Goal: Information Seeking & Learning: Learn about a topic

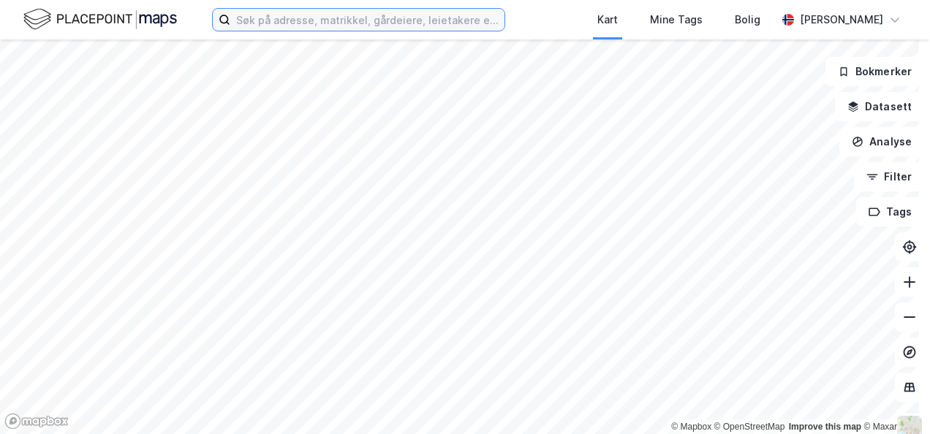
click at [278, 25] on input at bounding box center [367, 20] width 274 height 22
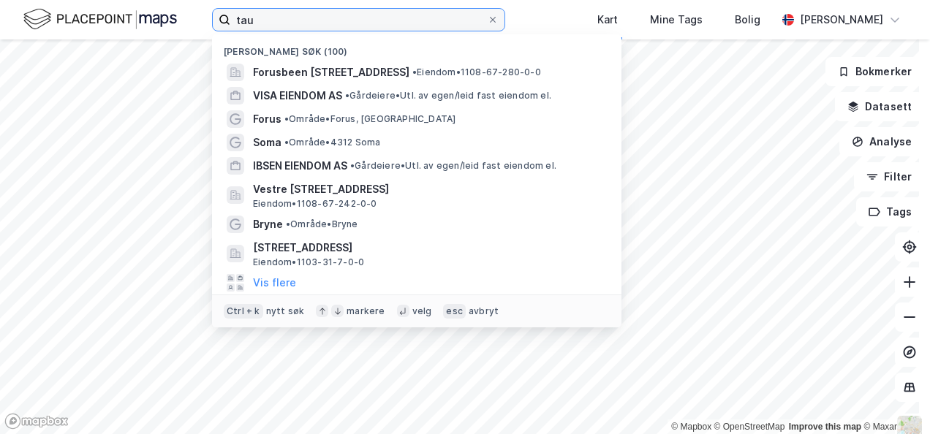
type input "tau"
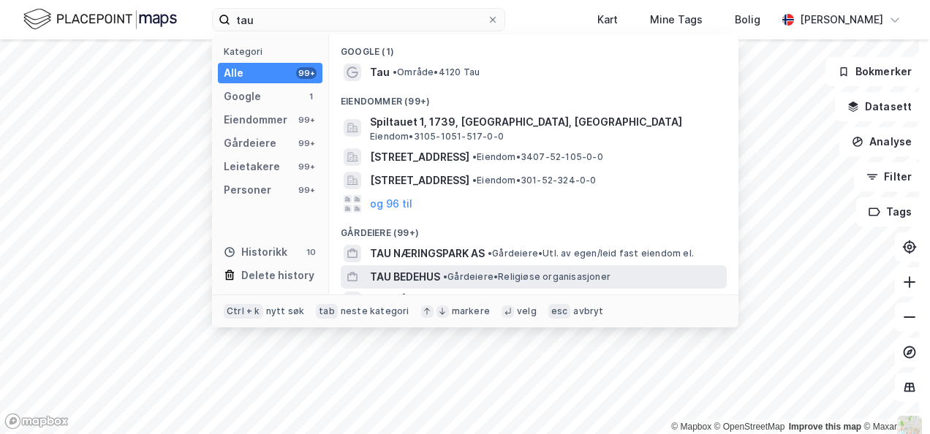
click at [395, 276] on span "TAU BEDEHUS" at bounding box center [405, 277] width 70 height 18
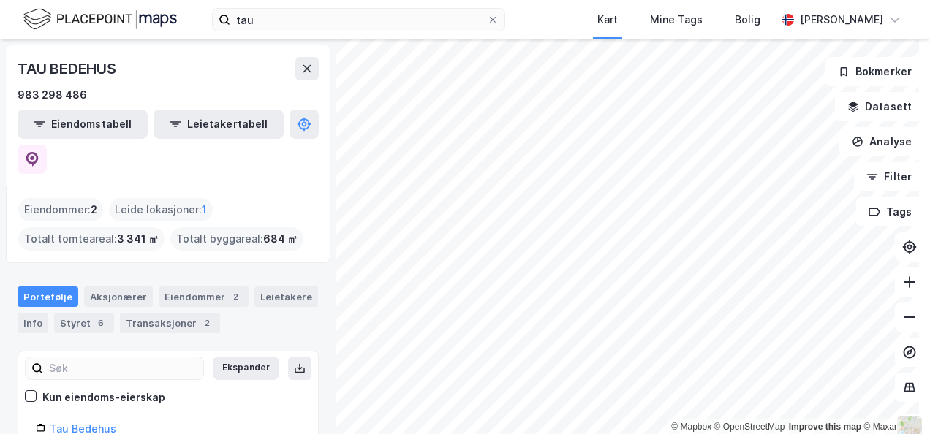
click at [547, 0] on html "tau Kart Mine Tags Bolig [PERSON_NAME] © Mapbox © OpenStreetMap Improve this ma…" at bounding box center [465, 217] width 930 height 434
click at [729, 0] on html "tau Kart Mine Tags Bolig [PERSON_NAME] © Mapbox © OpenStreetMap Improve this ma…" at bounding box center [465, 217] width 930 height 434
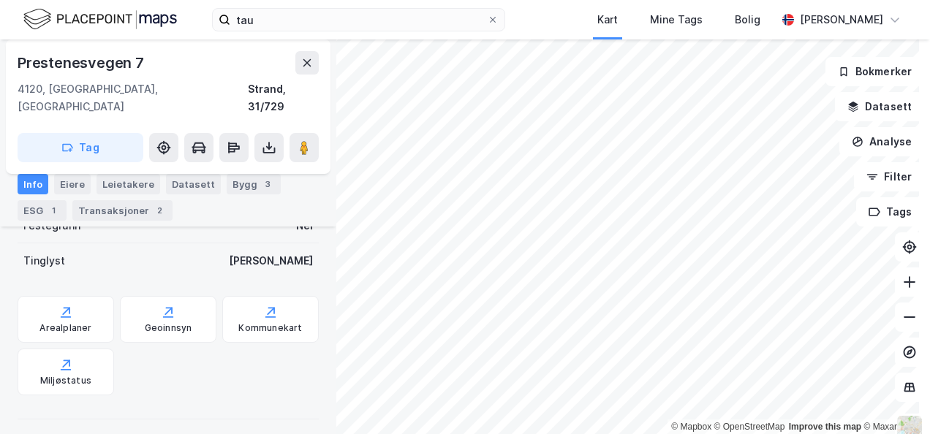
scroll to position [427, 0]
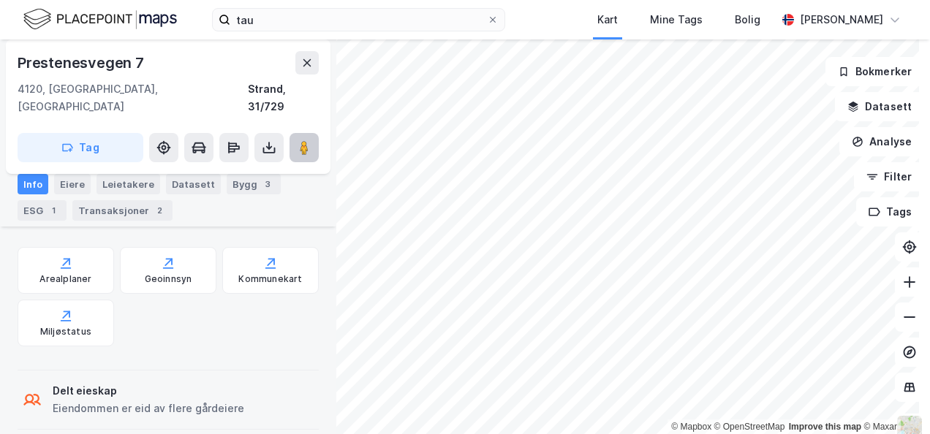
click at [311, 133] on button at bounding box center [303, 147] width 29 height 29
